Goal: Task Accomplishment & Management: Manage account settings

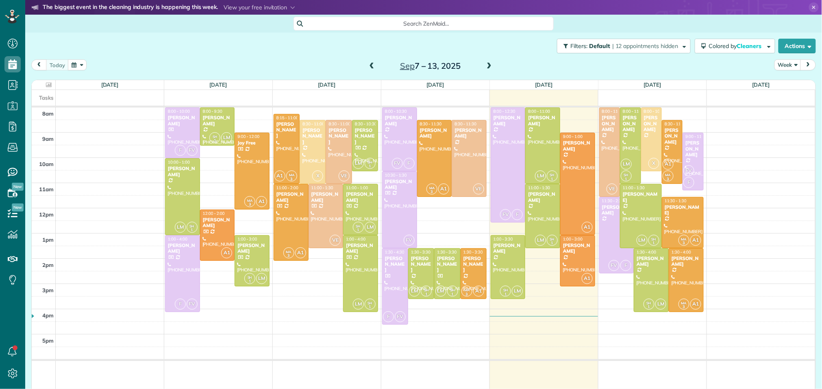
scroll to position [3, 3]
click at [609, 128] on div at bounding box center [610, 152] width 20 height 89
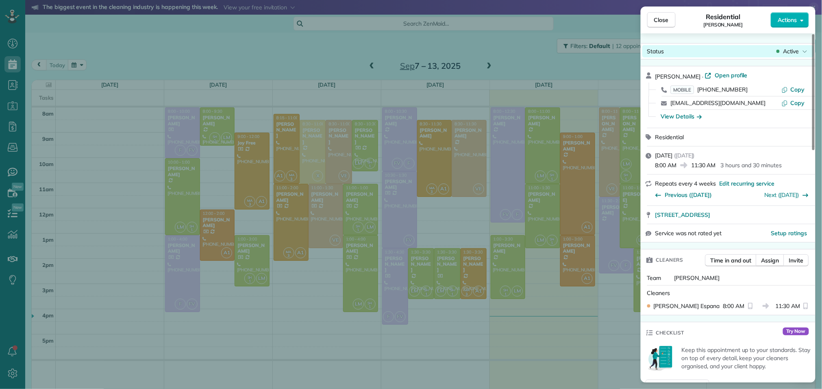
click at [798, 54] on span "Active" at bounding box center [791, 51] width 16 height 8
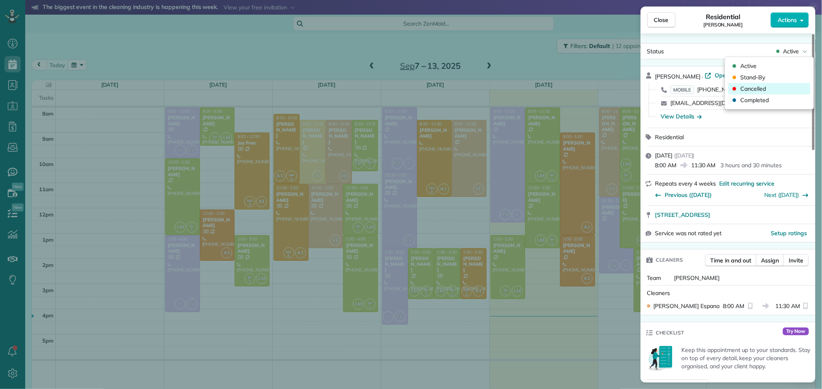
click at [759, 91] on span "Cancelled" at bounding box center [754, 89] width 26 height 8
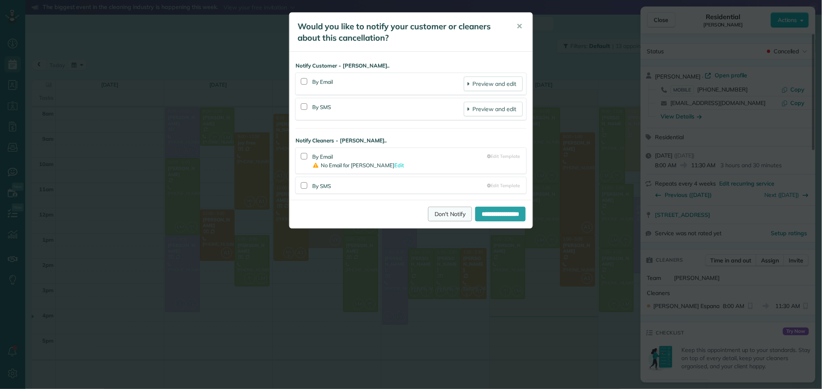
click at [428, 214] on link "Don't Notify" at bounding box center [450, 214] width 44 height 15
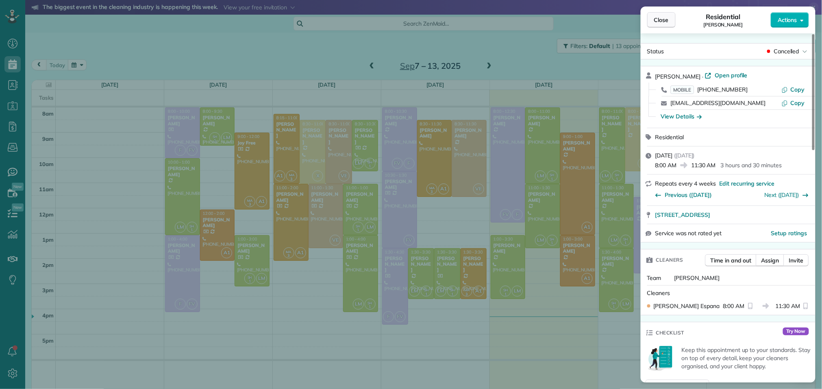
click at [659, 21] on span "Close" at bounding box center [661, 20] width 15 height 8
